Goal: Task Accomplishment & Management: Use online tool/utility

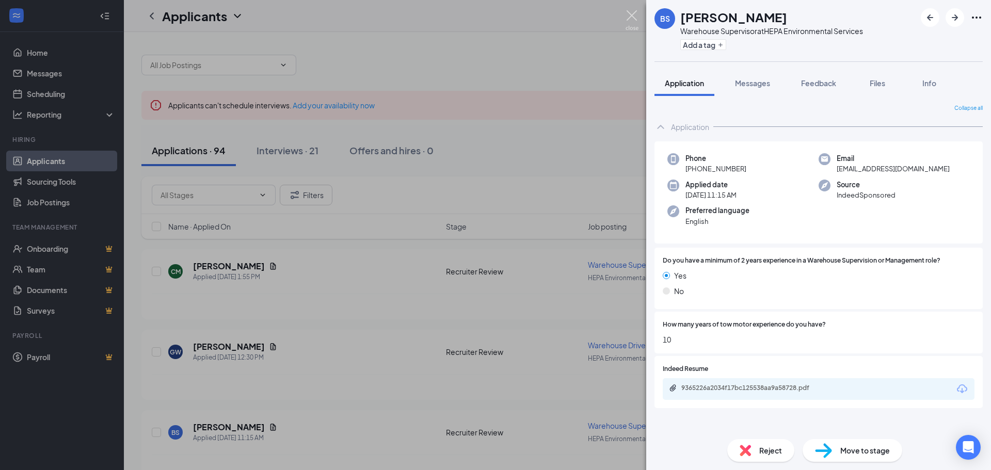
drag, startPoint x: 629, startPoint y: 15, endPoint x: 554, endPoint y: 73, distance: 95.0
click at [629, 15] on img at bounding box center [632, 20] width 13 height 20
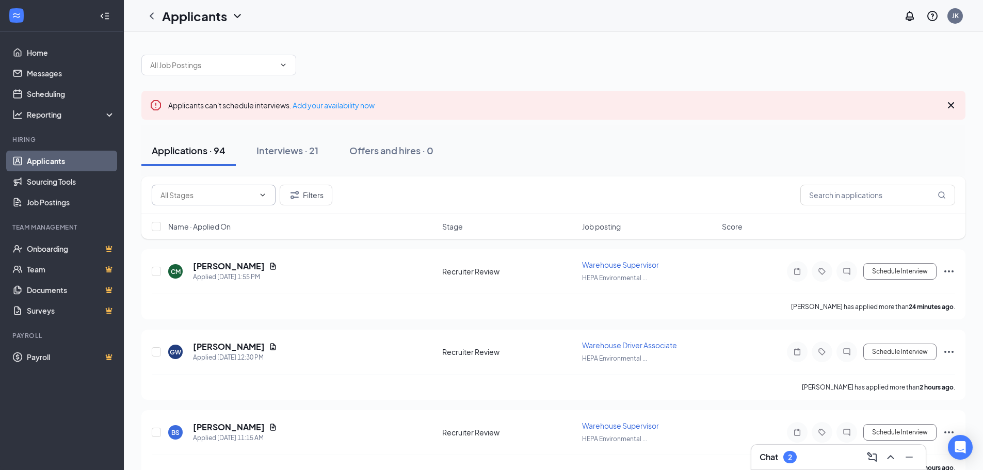
click at [259, 197] on icon "ChevronDown" at bounding box center [263, 195] width 8 height 8
click at [229, 249] on div "Recruiter Review (4)" at bounding box center [214, 243] width 124 height 24
type input "Recruiter Review (4)"
click at [269, 268] on icon "Document" at bounding box center [273, 266] width 8 height 8
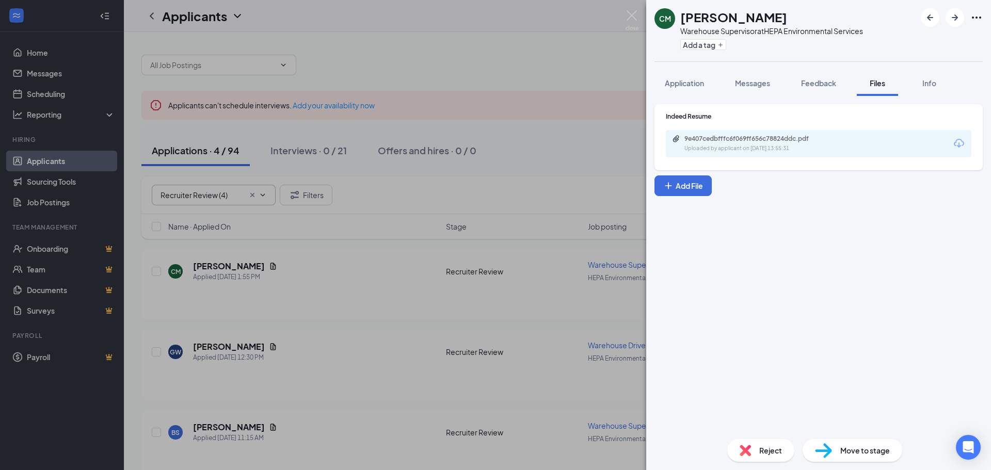
click at [704, 134] on div "9e407cedbfffc6f069ff656c78824ddc.pdf Uploaded by applicant on Aug 26, 2025 at 1…" at bounding box center [819, 143] width 306 height 27
click at [704, 136] on div "9e407cedbfffc6f069ff656c78824ddc.pdf" at bounding box center [756, 139] width 145 height 8
